Goal: Task Accomplishment & Management: Manage account settings

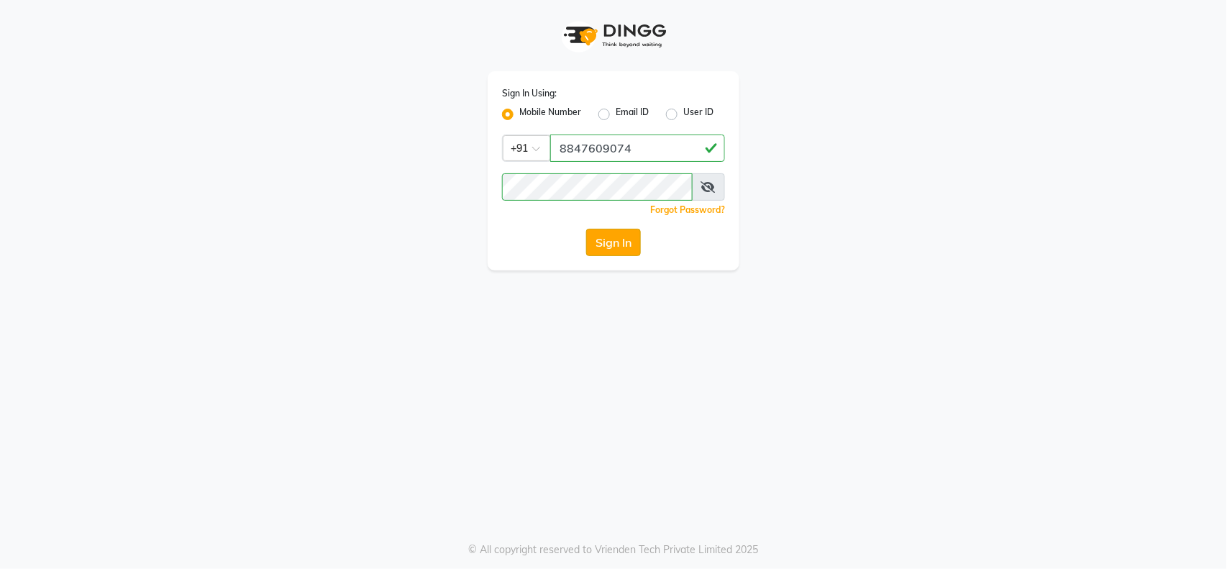
click at [615, 240] on button "Sign In" at bounding box center [613, 242] width 55 height 27
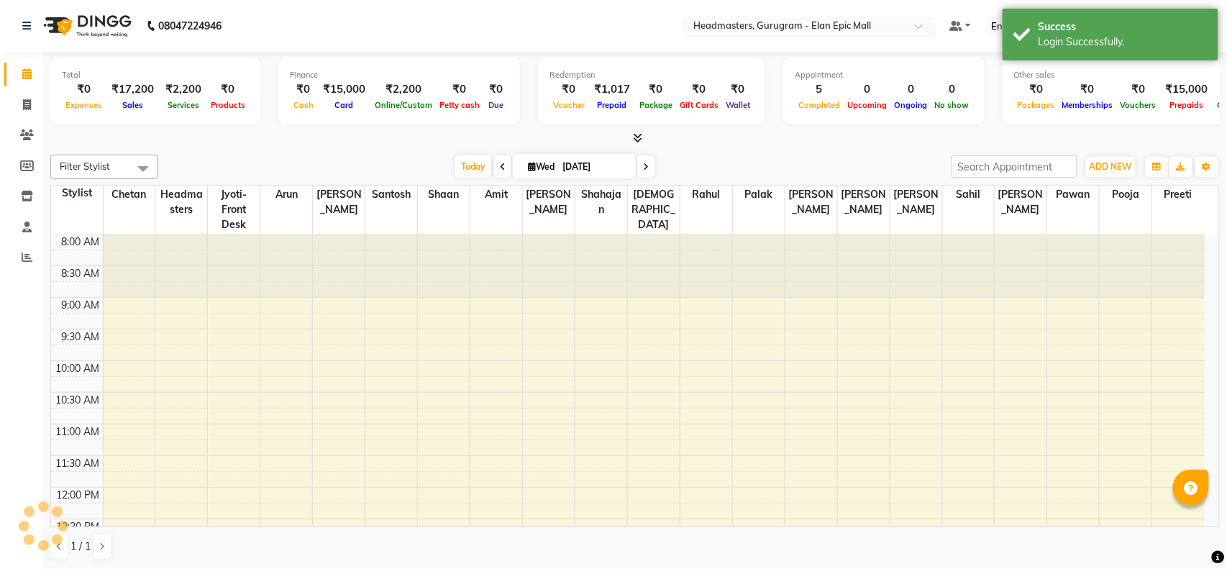
scroll to position [508, 0]
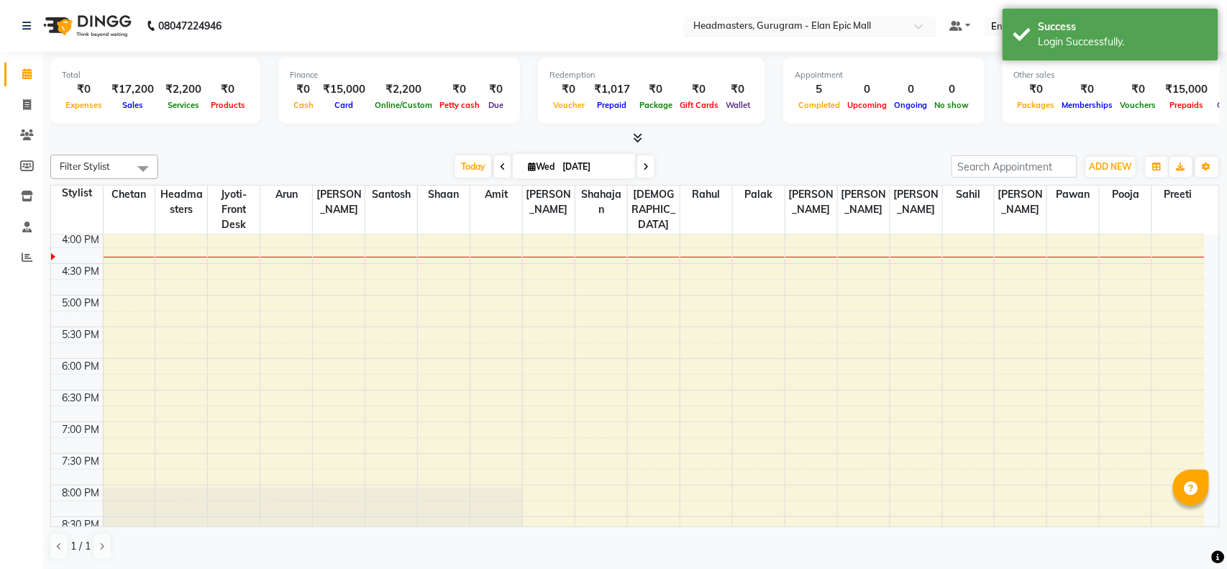
click at [876, 17] on div "Select Location × Headmasters, Gurugram - Elan Epic Mall" at bounding box center [810, 26] width 252 height 19
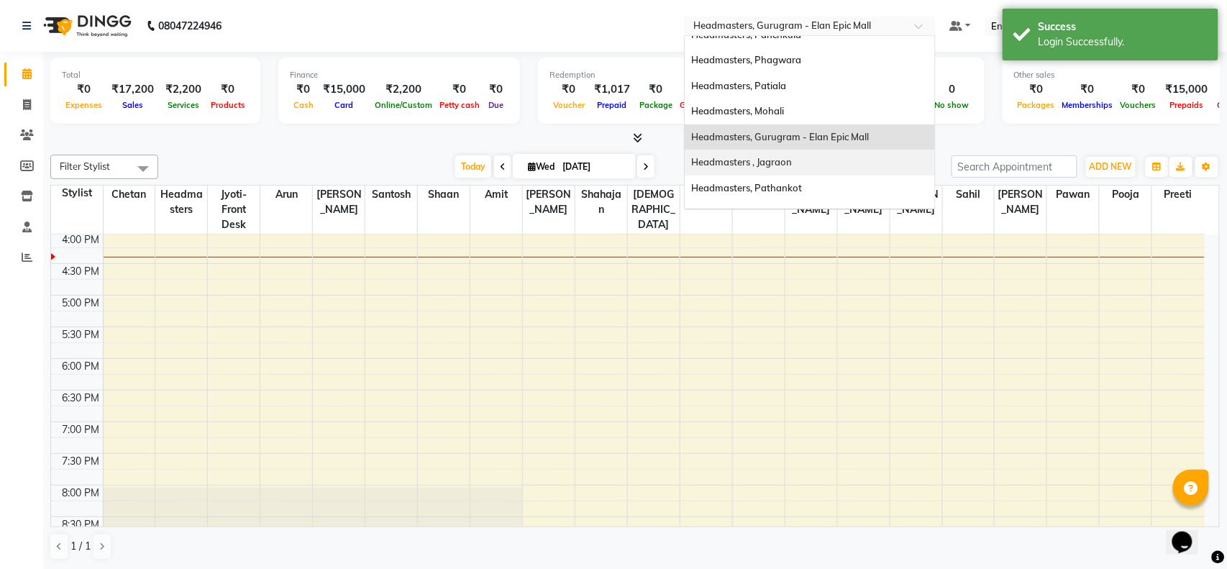
scroll to position [0, 0]
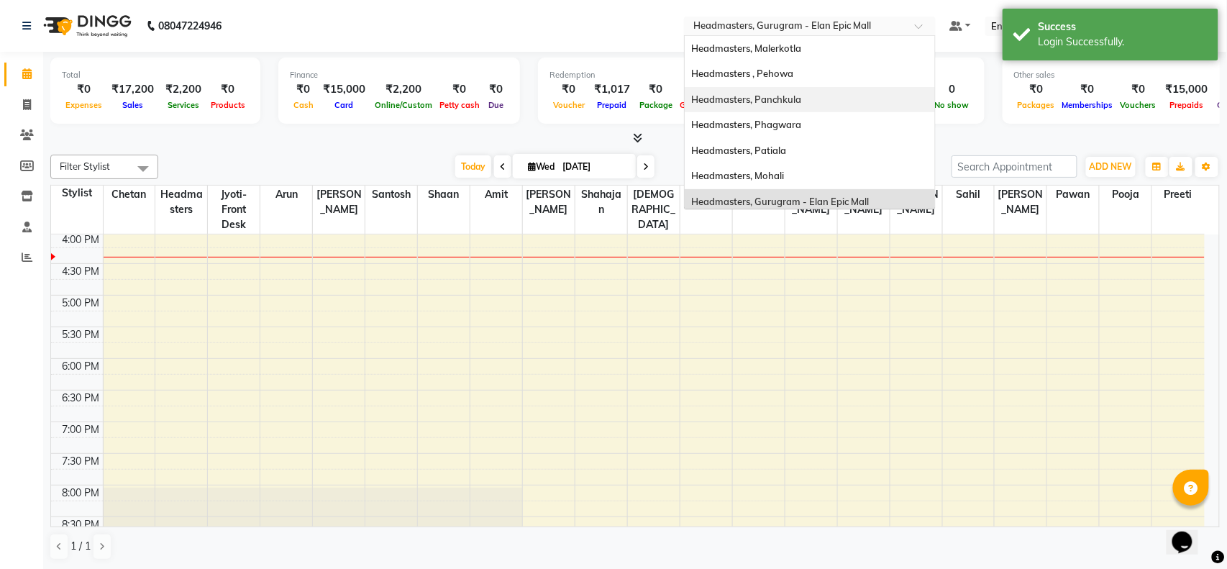
click at [786, 109] on div "Headmasters, Panchkula" at bounding box center [809, 100] width 250 height 26
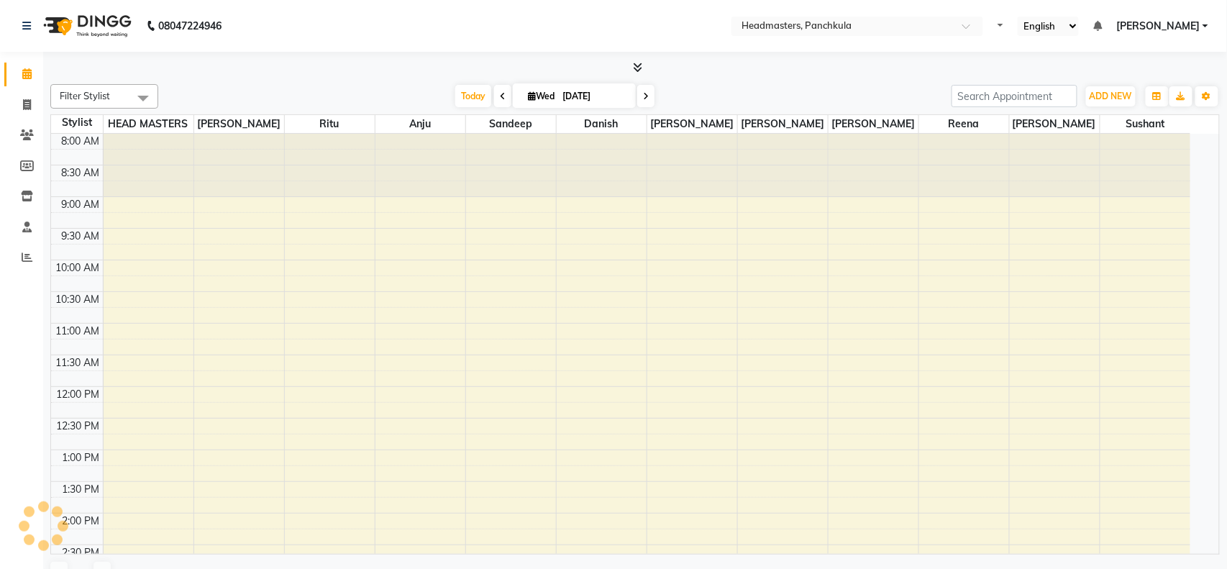
select select "en"
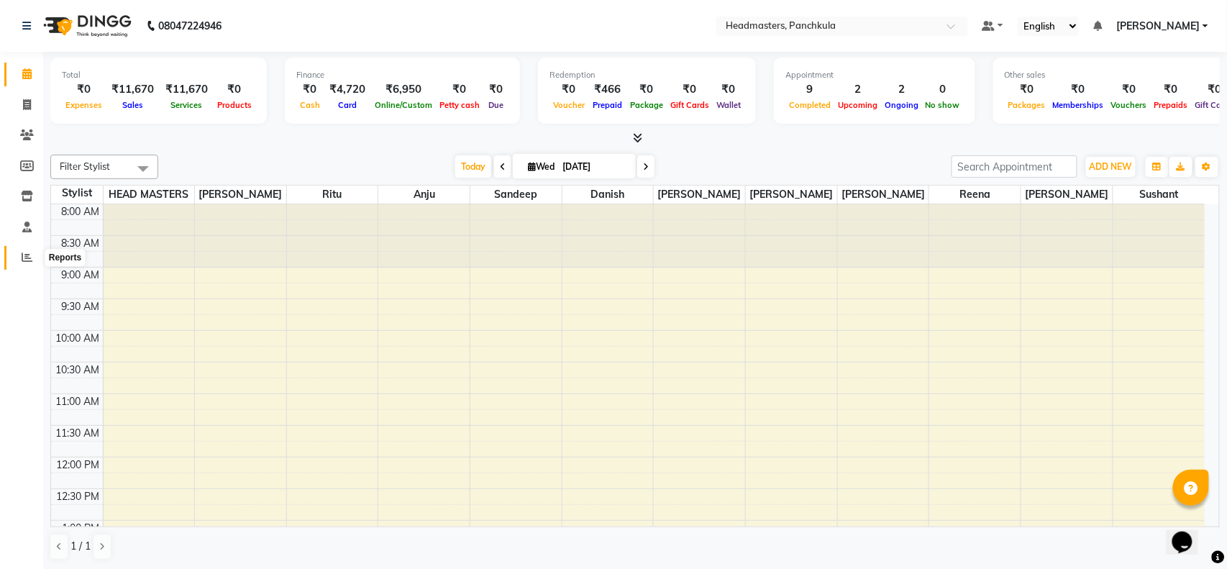
click at [30, 254] on icon at bounding box center [27, 257] width 11 height 11
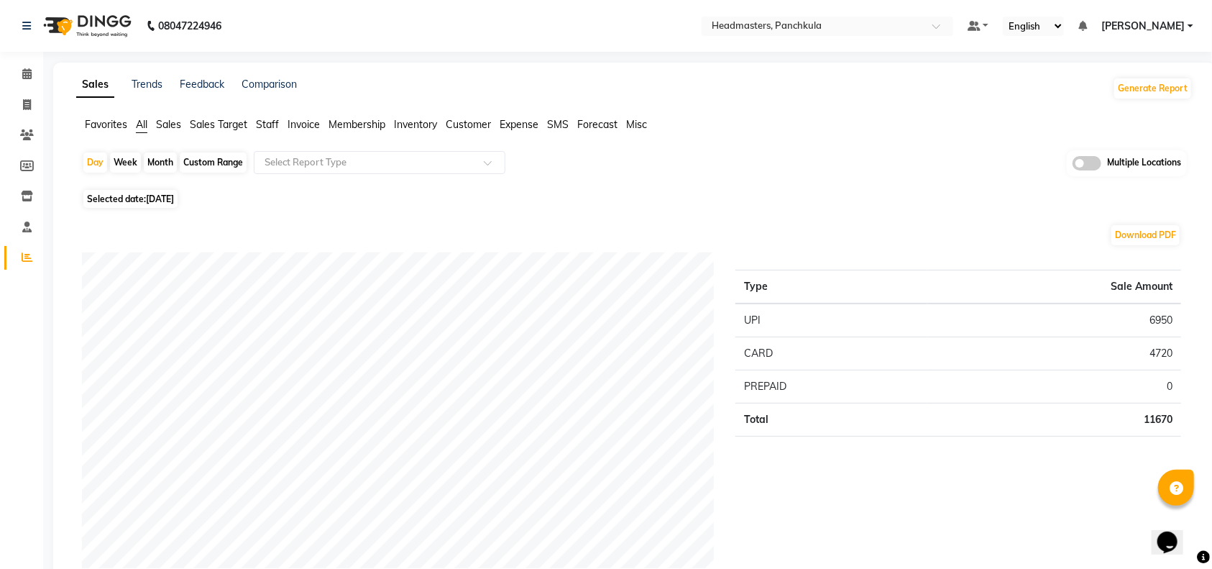
click at [159, 125] on span "Sales" at bounding box center [168, 124] width 25 height 13
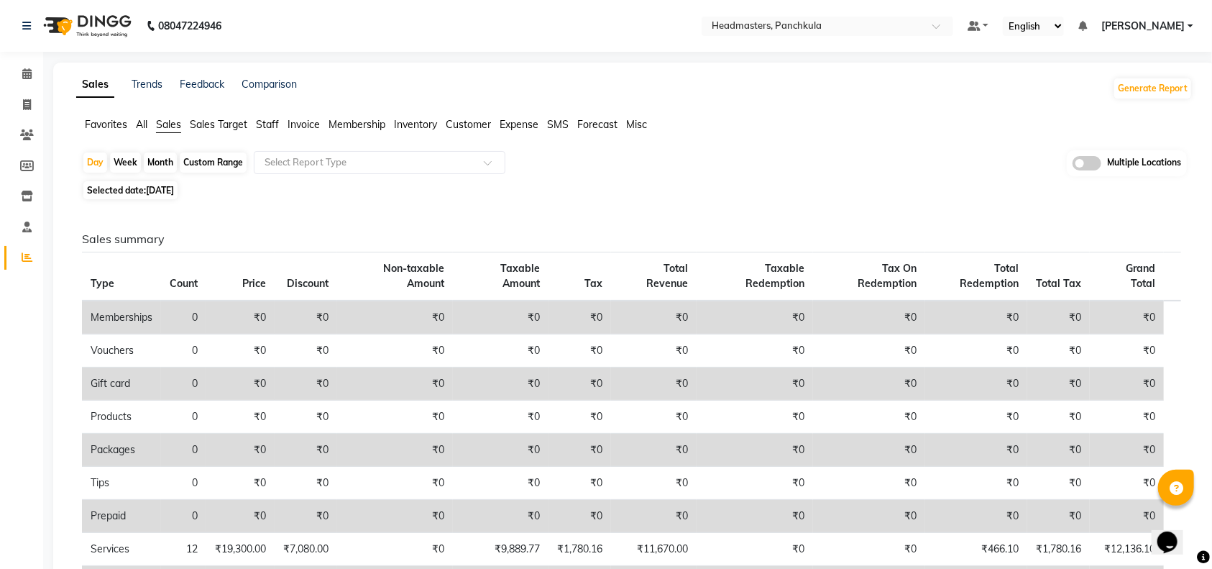
click at [196, 162] on div "Custom Range" at bounding box center [213, 162] width 67 height 20
select select "9"
select select "2025"
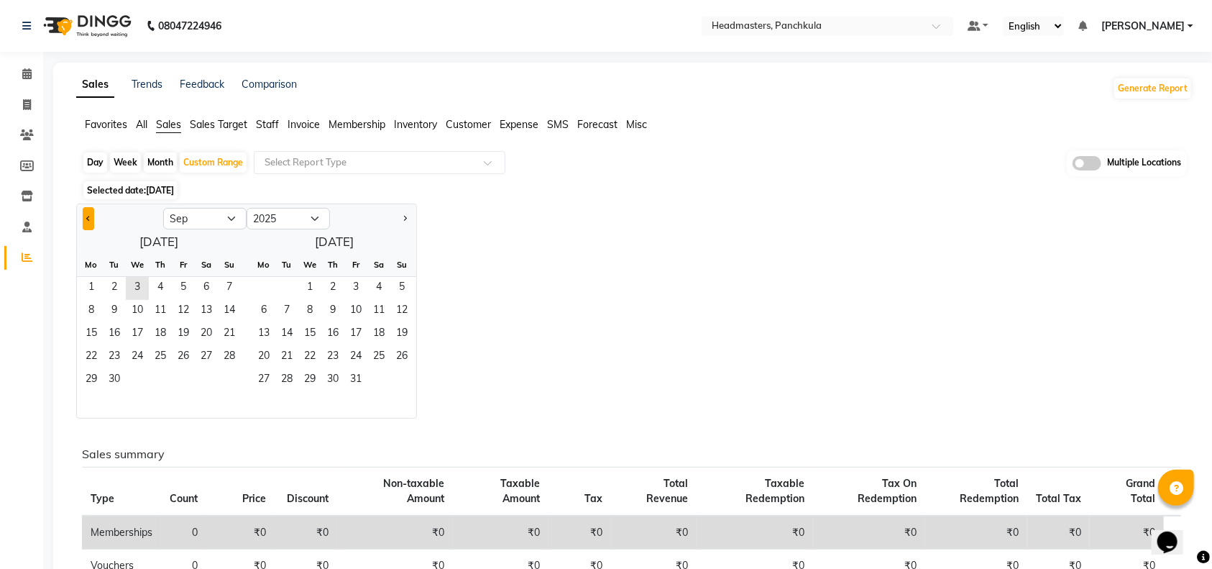
click at [88, 216] on span "Previous month" at bounding box center [88, 217] width 5 height 5
select select "5"
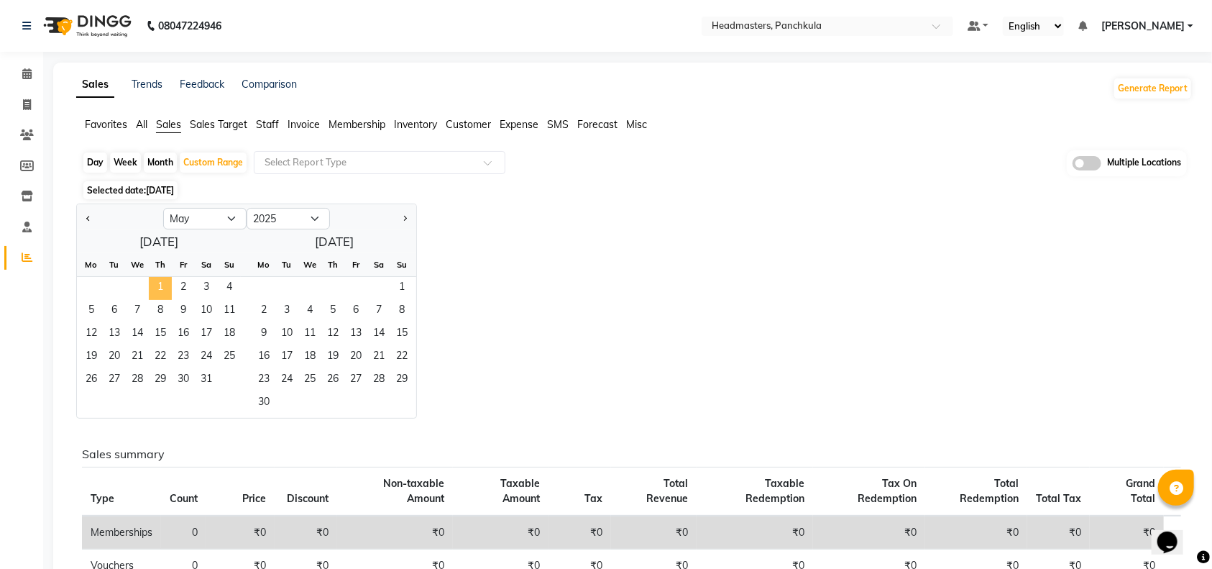
click at [163, 291] on span "1" at bounding box center [160, 288] width 23 height 23
click at [209, 380] on span "31" at bounding box center [206, 380] width 23 height 23
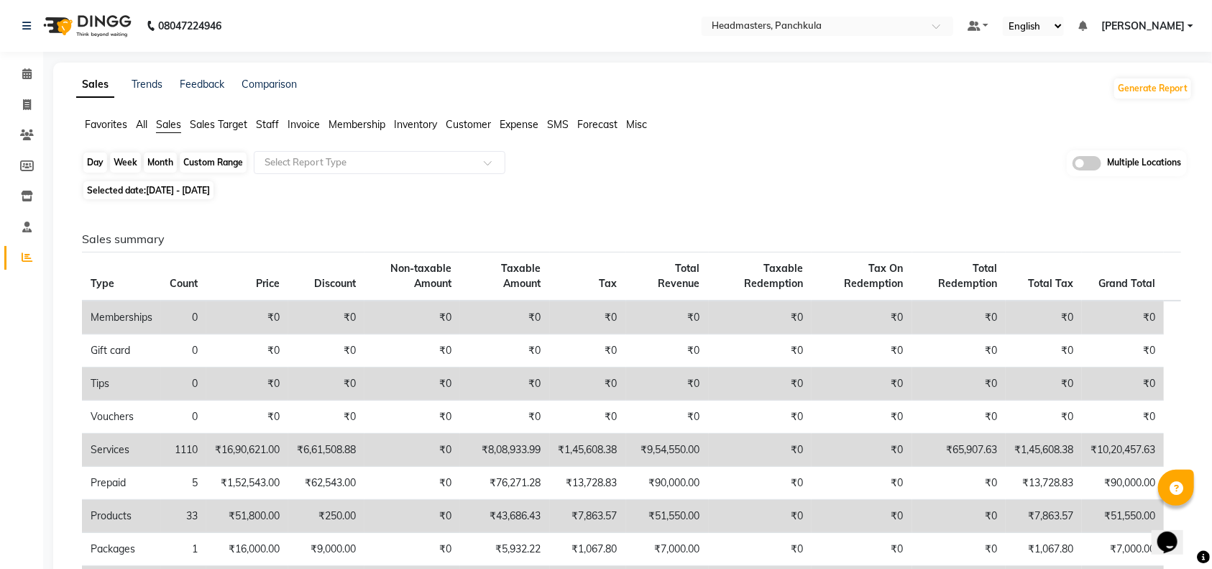
click at [196, 165] on div "Custom Range" at bounding box center [213, 162] width 67 height 20
select select "5"
select select "2025"
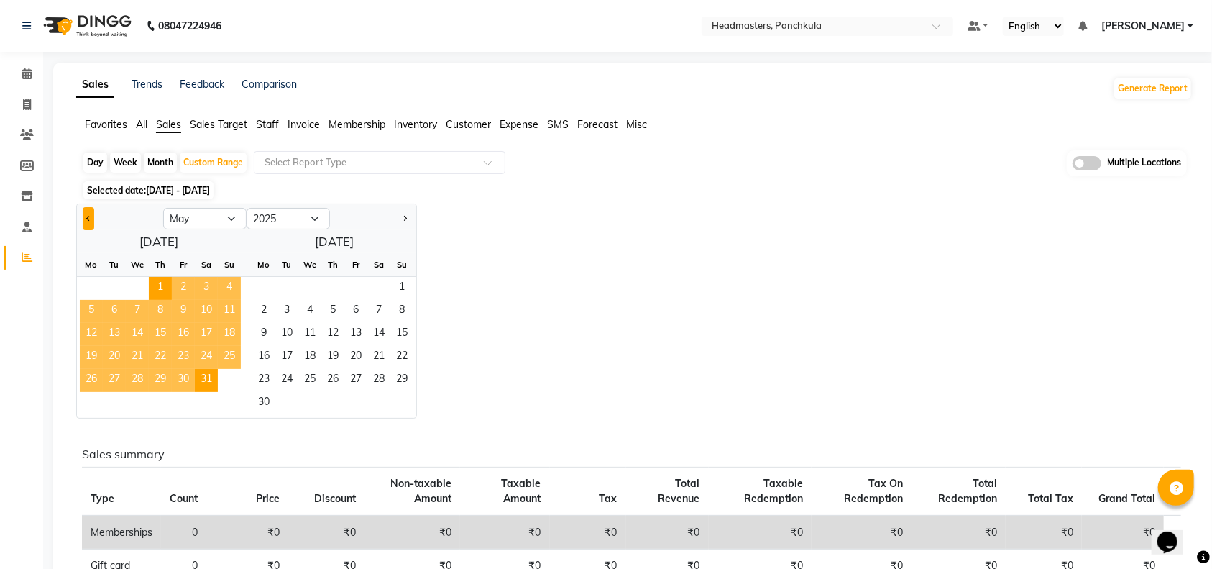
click at [88, 212] on button "Previous month" at bounding box center [89, 218] width 12 height 23
select select "4"
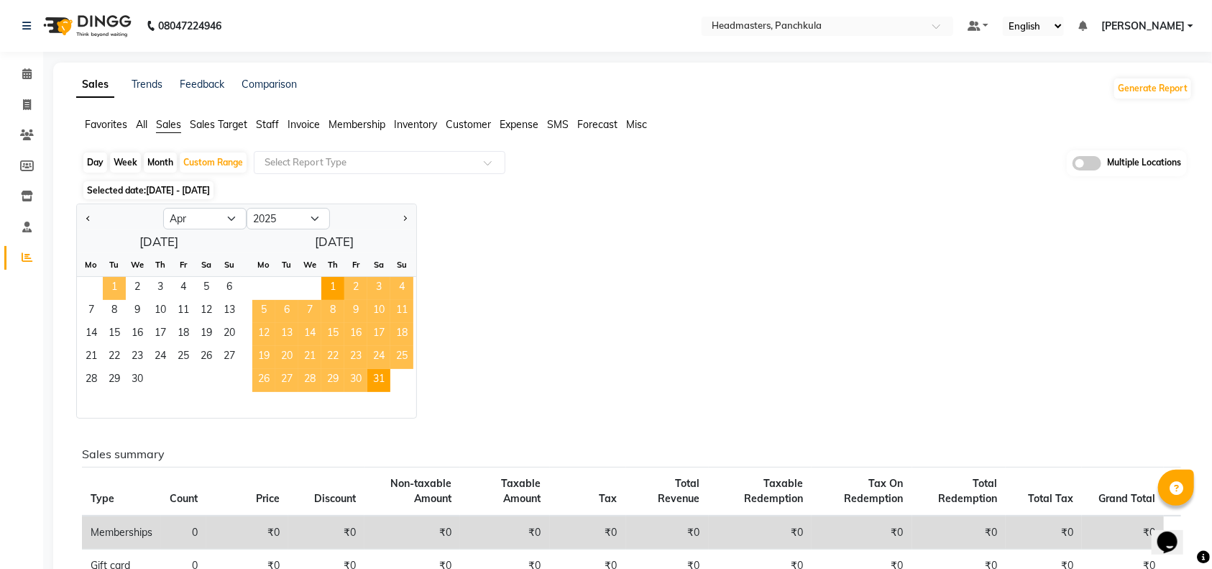
click at [103, 287] on span "1" at bounding box center [114, 288] width 23 height 23
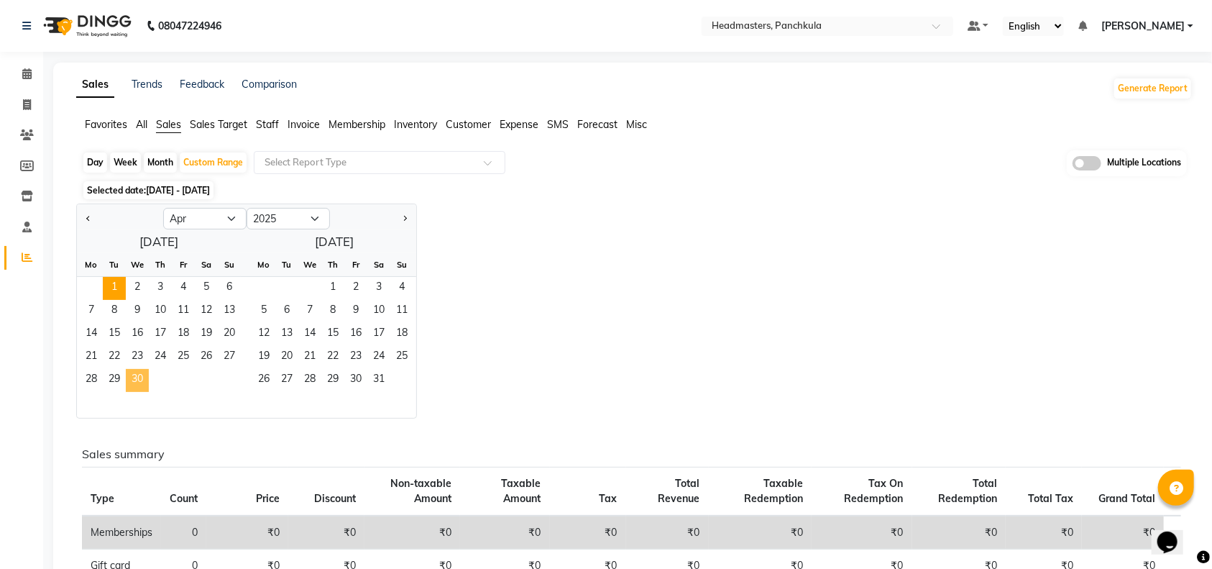
click at [129, 377] on span "30" at bounding box center [137, 380] width 23 height 23
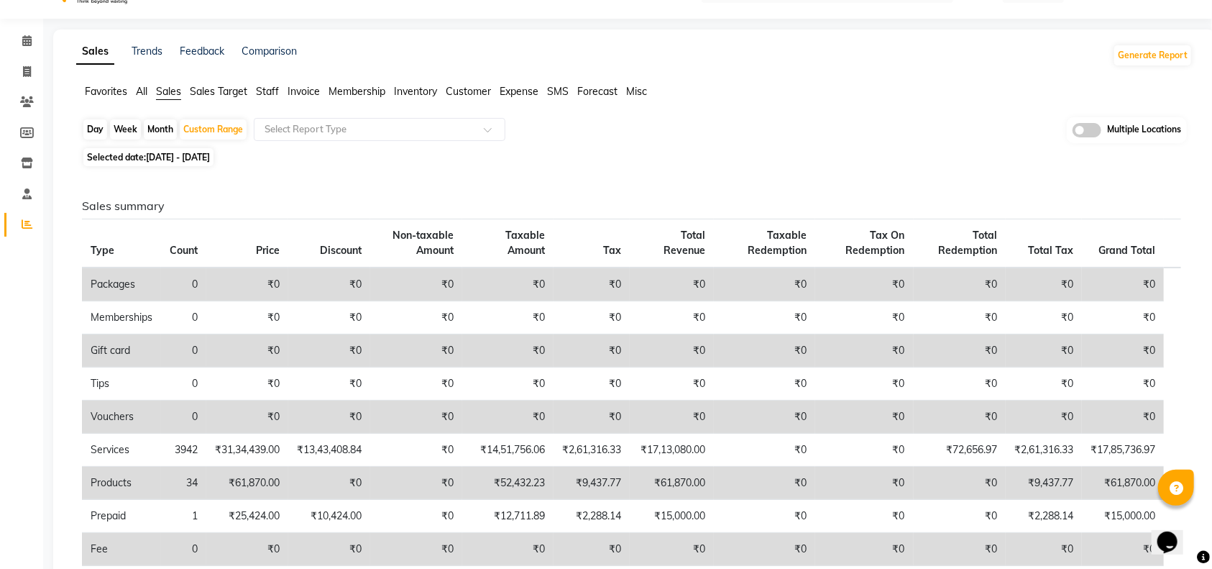
scroll to position [129, 0]
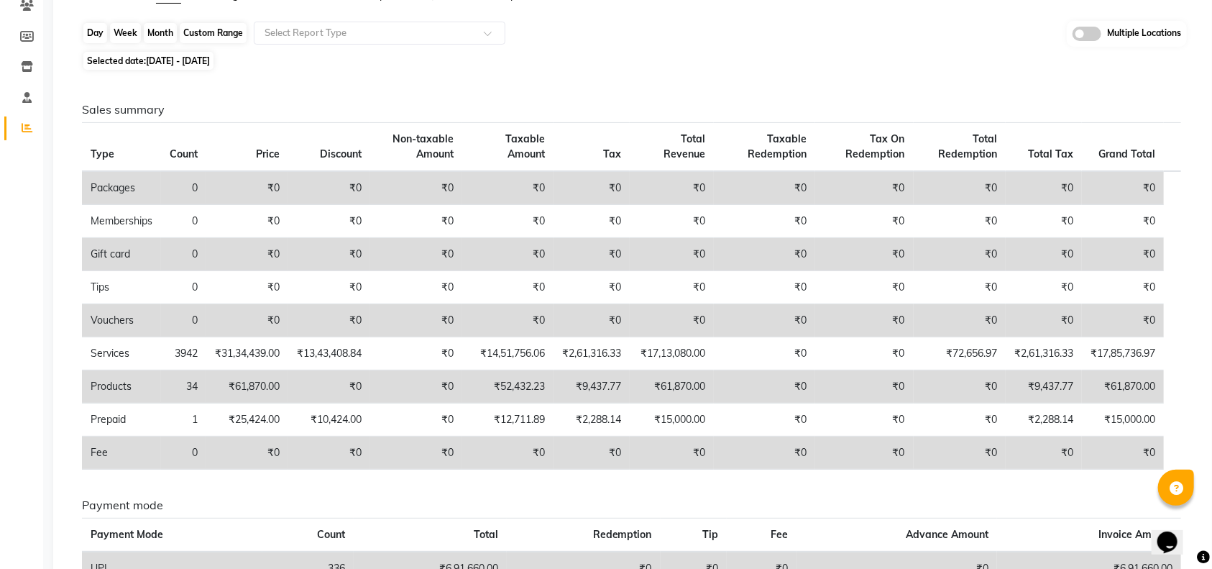
click at [207, 32] on div "Custom Range" at bounding box center [213, 33] width 67 height 20
select select "4"
select select "2025"
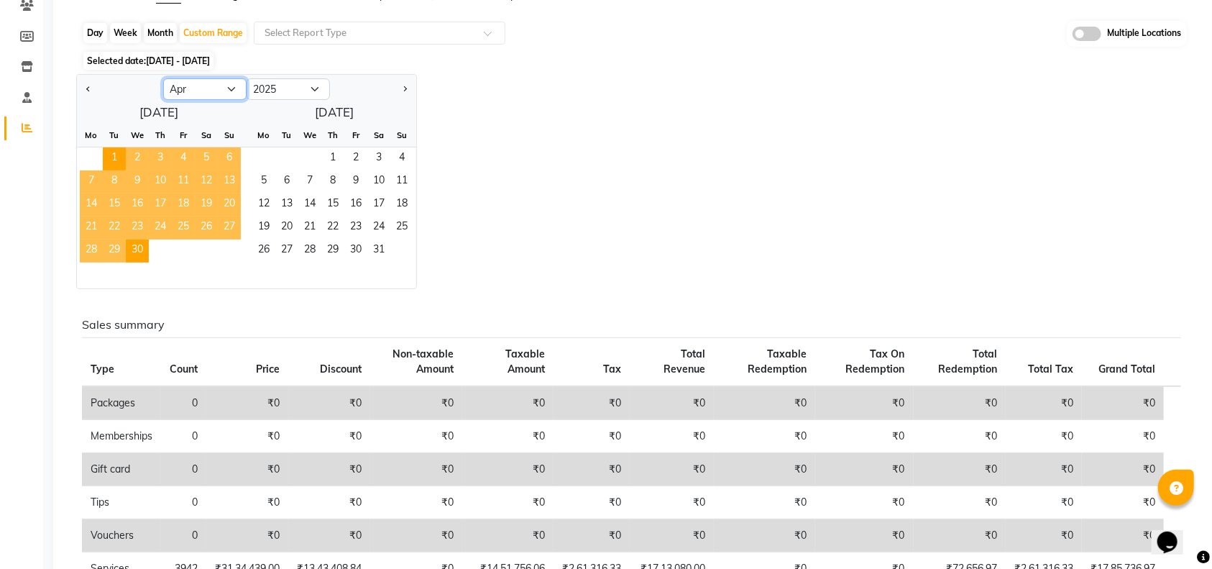
click at [230, 90] on select "Jan Feb Mar Apr May Jun [DATE] Aug Sep Oct Nov Dec" at bounding box center [204, 89] width 83 height 22
select select "5"
click at [163, 78] on select "Jan Feb Mar Apr May Jun [DATE] Aug Sep Oct Nov Dec" at bounding box center [204, 89] width 83 height 22
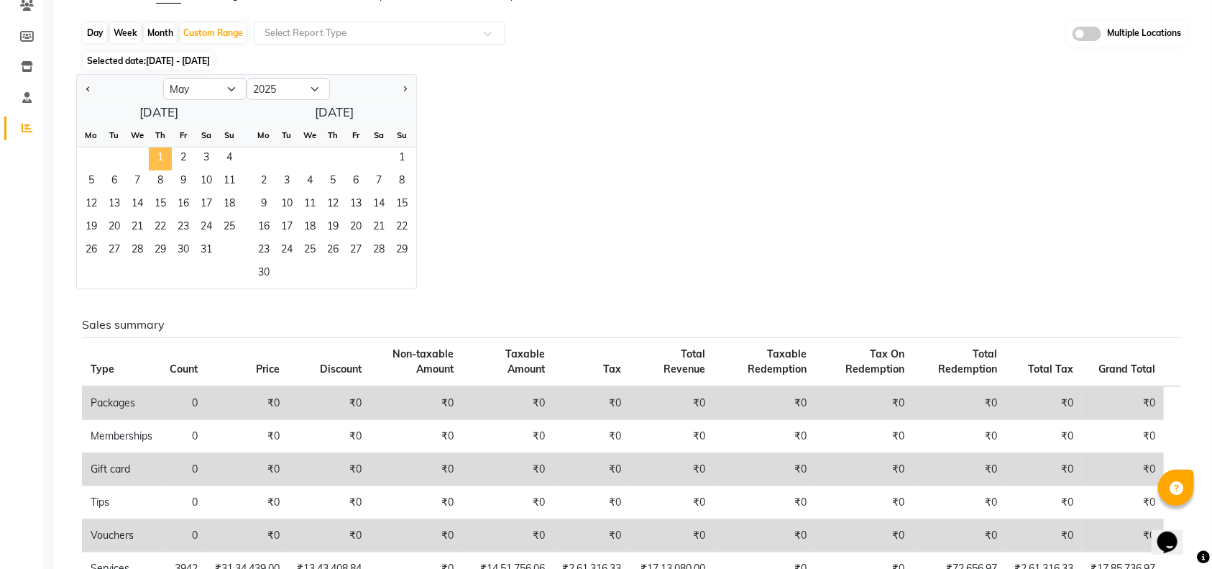
click at [163, 154] on span "1" at bounding box center [160, 158] width 23 height 23
click at [201, 252] on span "31" at bounding box center [206, 250] width 23 height 23
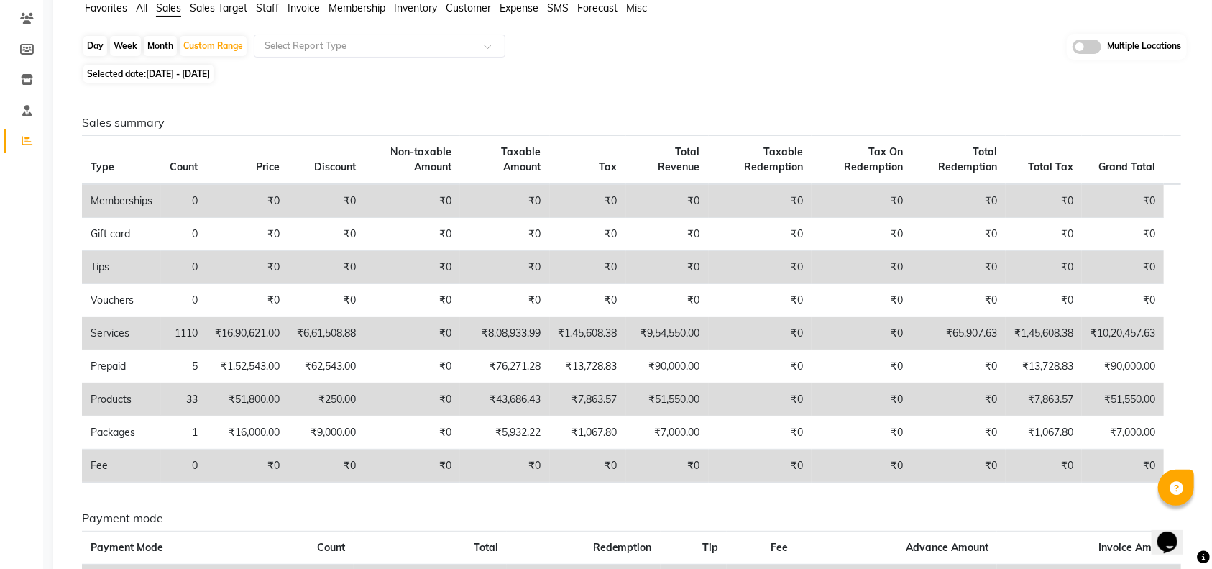
scroll to position [0, 0]
